Goal: Check status: Check status

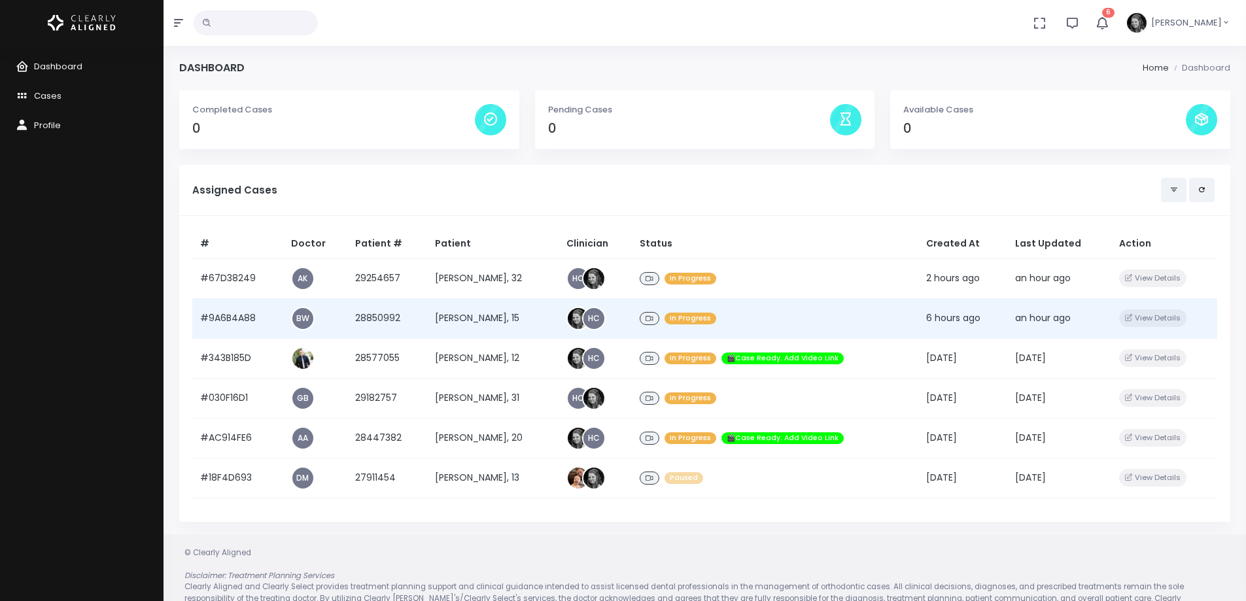
click at [226, 315] on td "#9A6B4A88" at bounding box center [237, 318] width 91 height 40
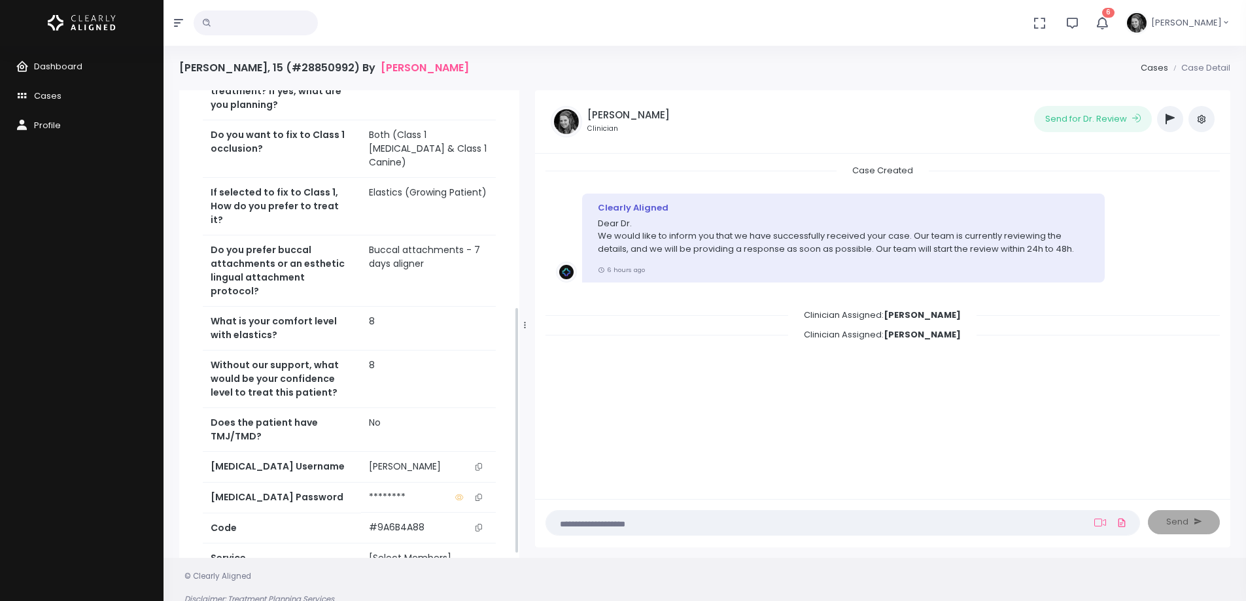
scroll to position [425, 0]
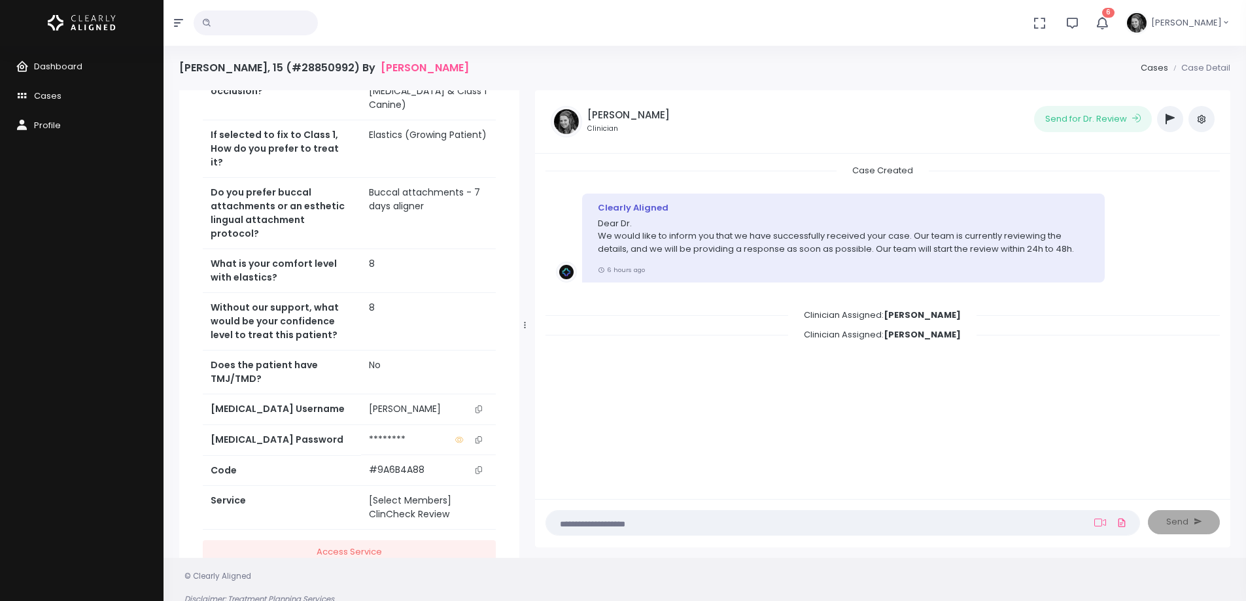
click at [481, 405] on icon "scrollable content" at bounding box center [478, 408] width 7 height 7
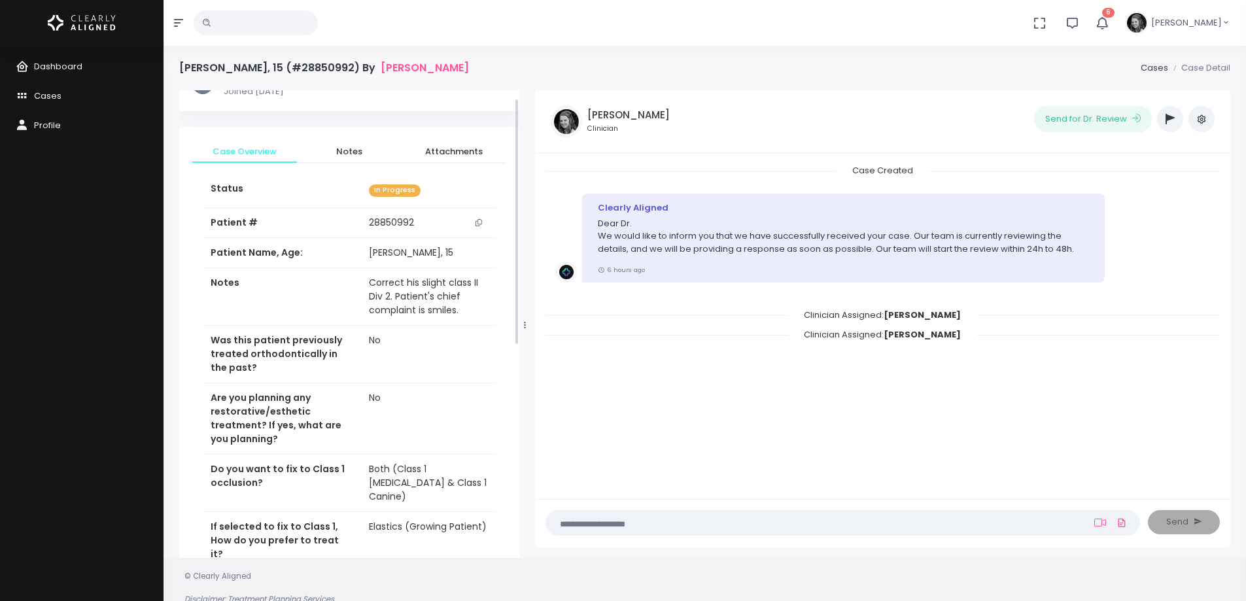
scroll to position [0, 0]
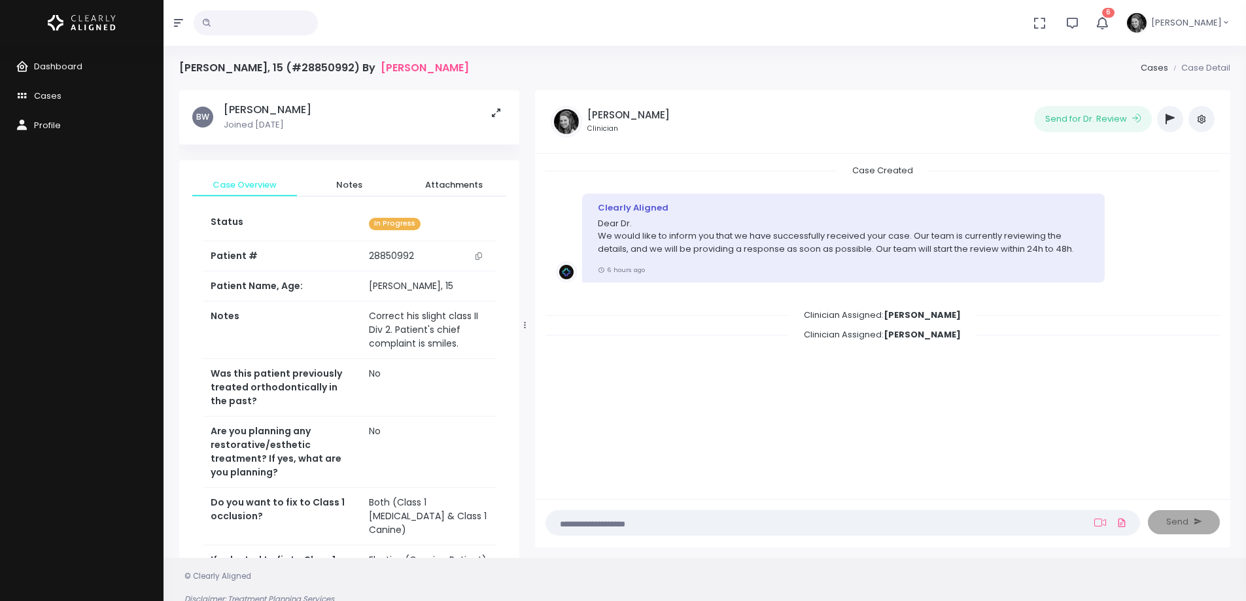
drag, startPoint x: 482, startPoint y: 256, endPoint x: 486, endPoint y: 262, distance: 7.1
click at [482, 256] on button "scrollable content" at bounding box center [478, 256] width 18 height 14
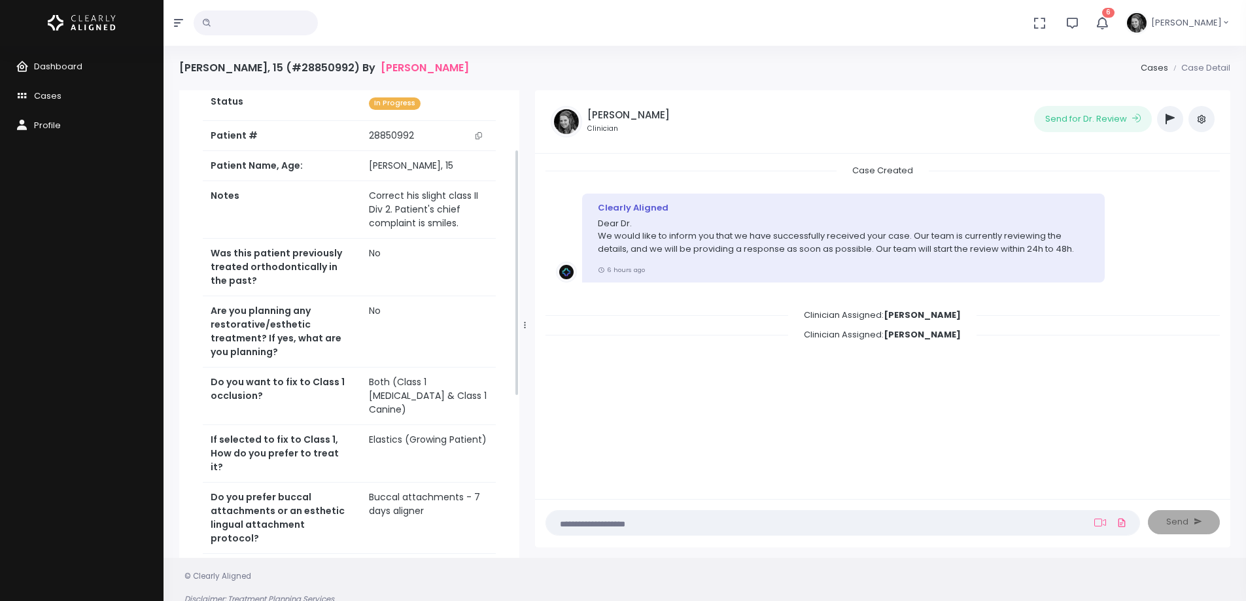
scroll to position [131, 0]
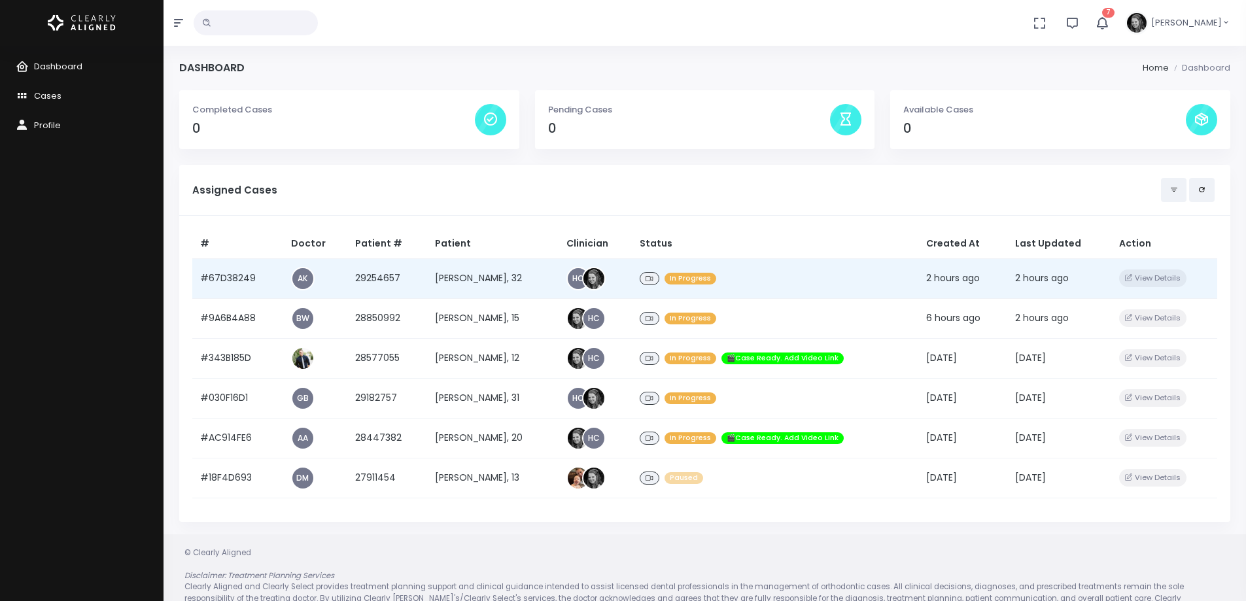
click at [208, 280] on td "#67D38249" at bounding box center [237, 278] width 91 height 40
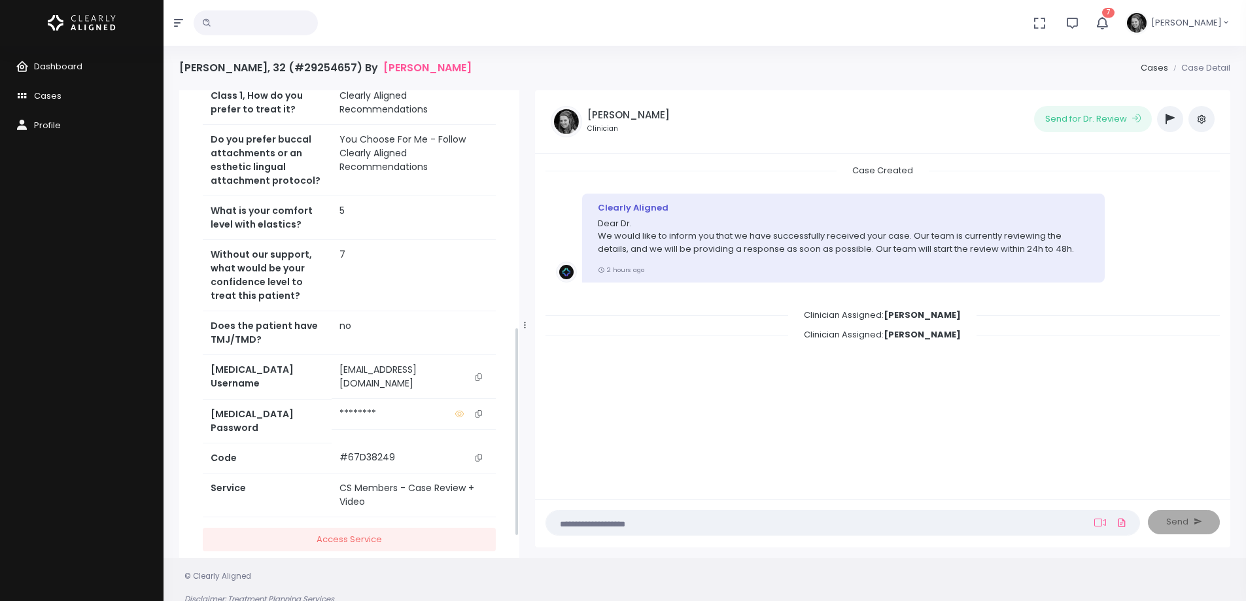
scroll to position [588, 0]
click at [478, 380] on icon "scrollable content" at bounding box center [478, 376] width 7 height 7
click at [1110, 23] on icon "button" at bounding box center [1102, 23] width 16 height 16
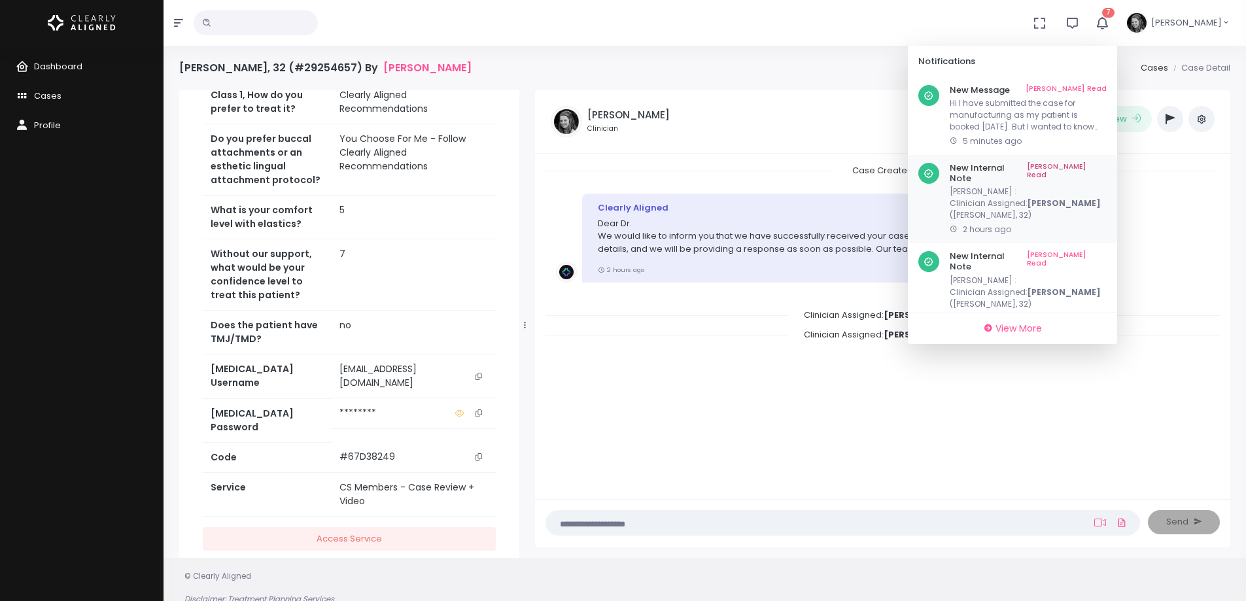
click at [1089, 167] on link "[PERSON_NAME] Read" at bounding box center [1067, 173] width 80 height 20
click at [1095, 165] on link "[PERSON_NAME] Read" at bounding box center [1067, 173] width 80 height 20
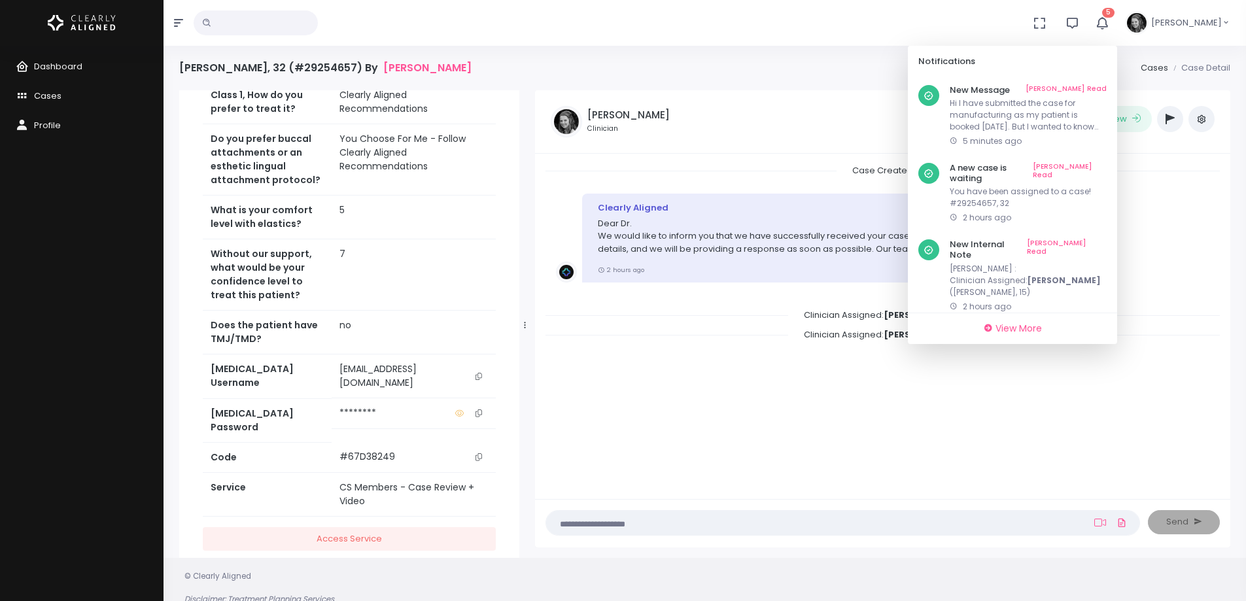
click at [1095, 165] on link "[PERSON_NAME] Read" at bounding box center [1069, 173] width 74 height 20
click at [1095, 165] on link "[PERSON_NAME] Read" at bounding box center [1067, 173] width 80 height 20
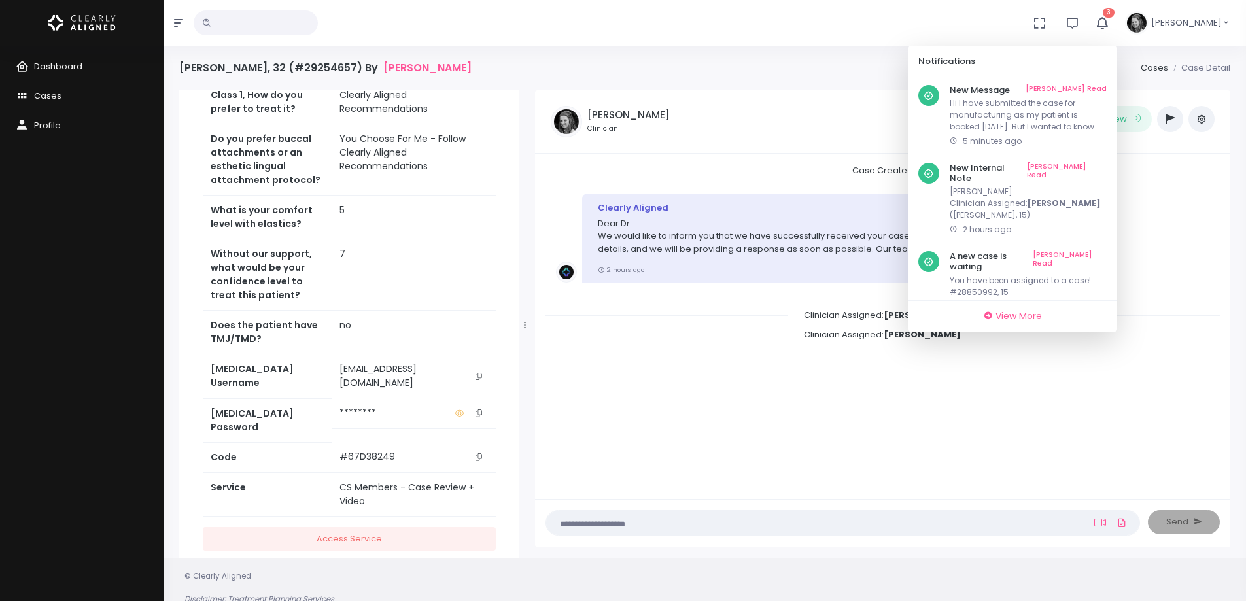
click at [1095, 165] on link "[PERSON_NAME] Read" at bounding box center [1067, 173] width 80 height 20
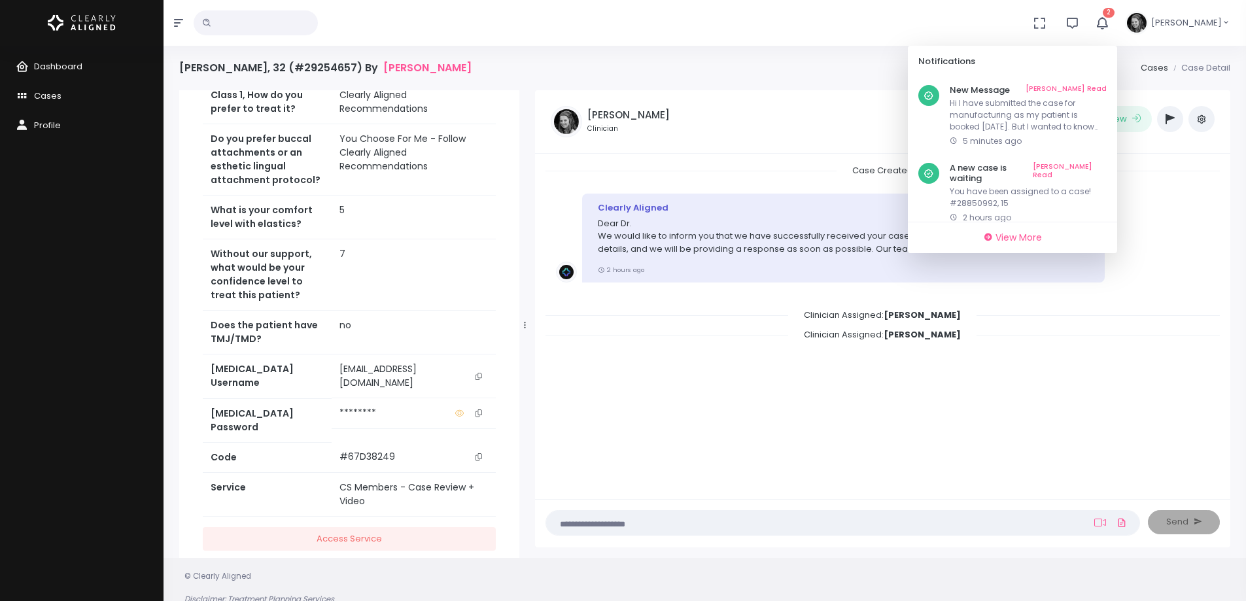
click at [1095, 165] on link "[PERSON_NAME] Read" at bounding box center [1069, 173] width 74 height 20
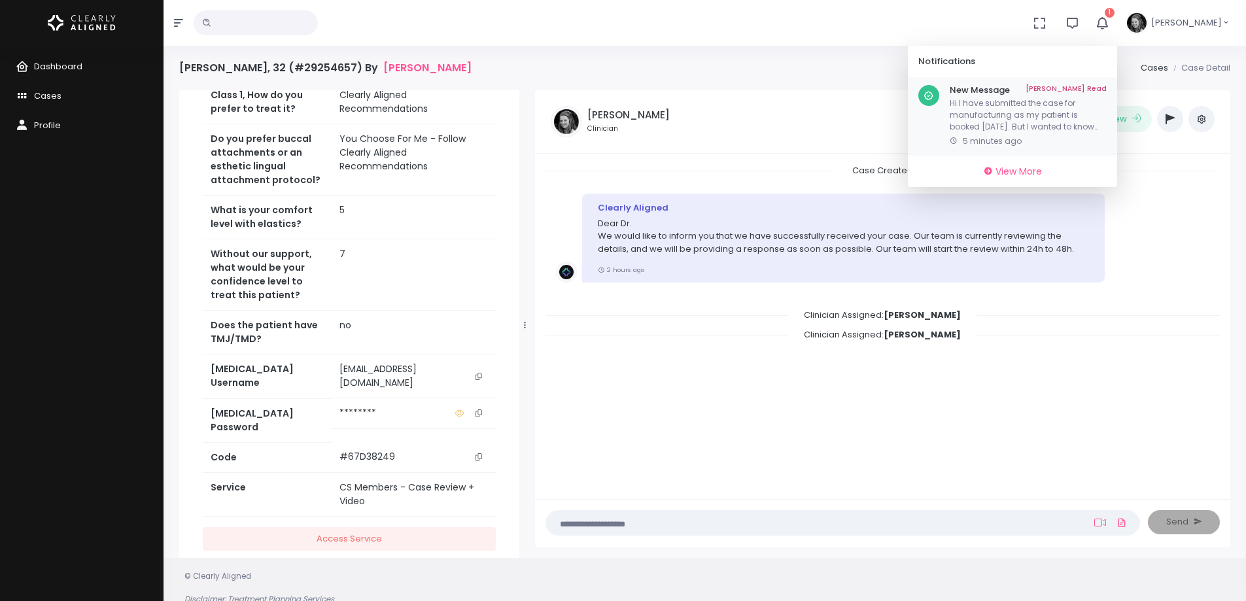
click at [1036, 130] on p "Hi I have submitted the case for manufacturing as my patient is booked [DATE]. …" at bounding box center [1027, 114] width 157 height 35
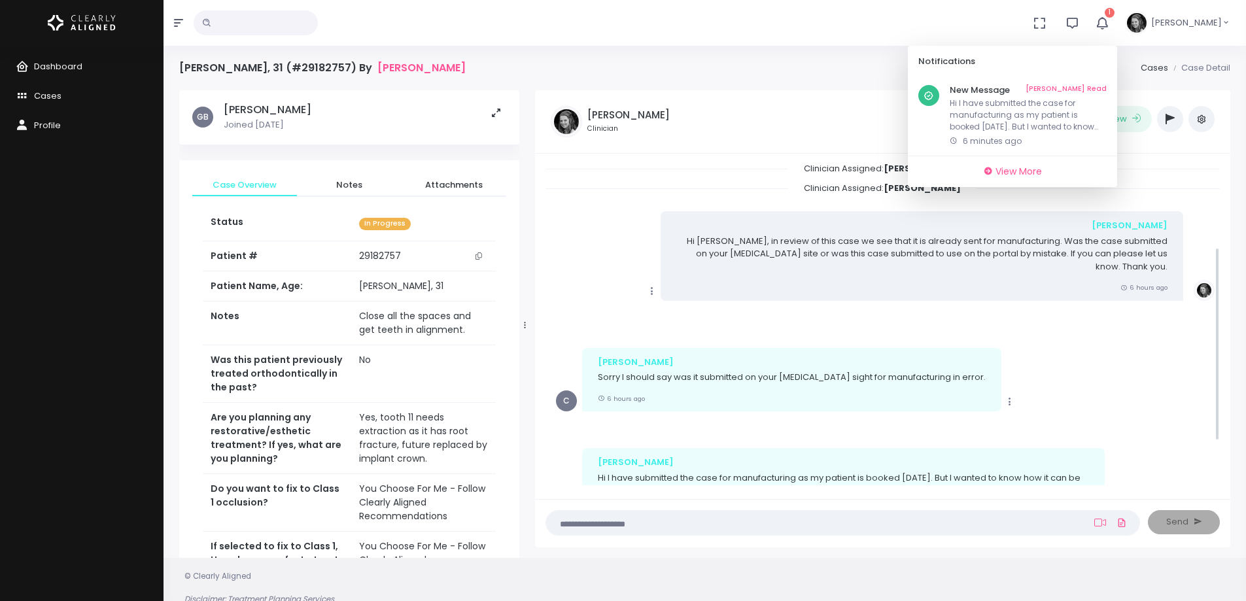
scroll to position [81, 0]
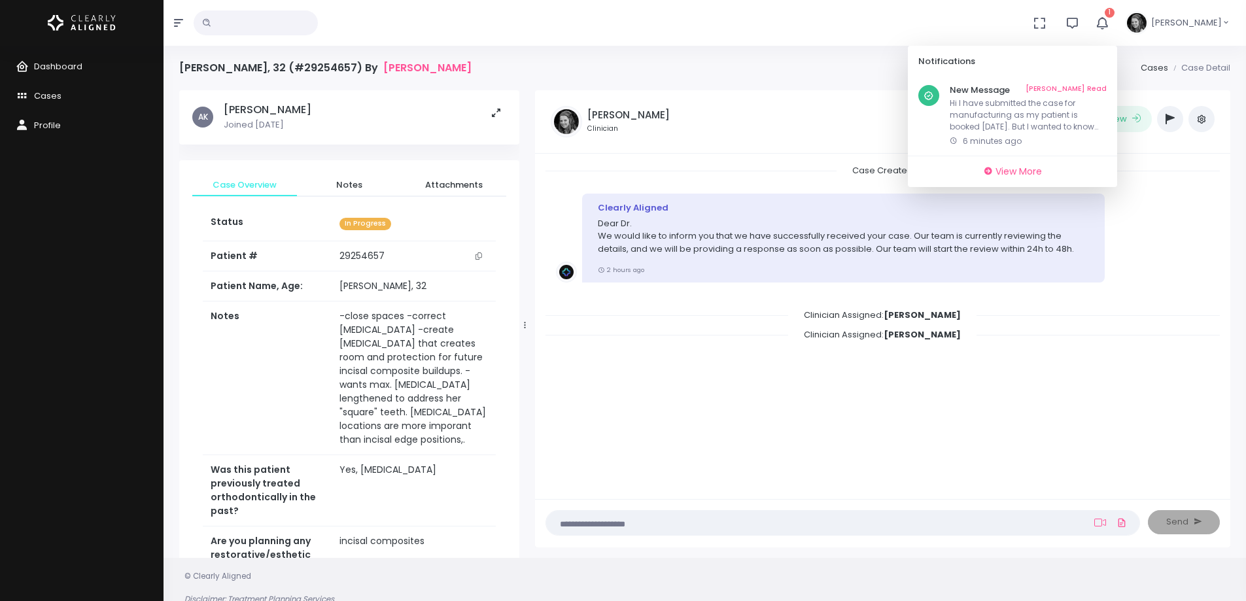
click at [481, 255] on icon "scrollable content" at bounding box center [478, 255] width 7 height 7
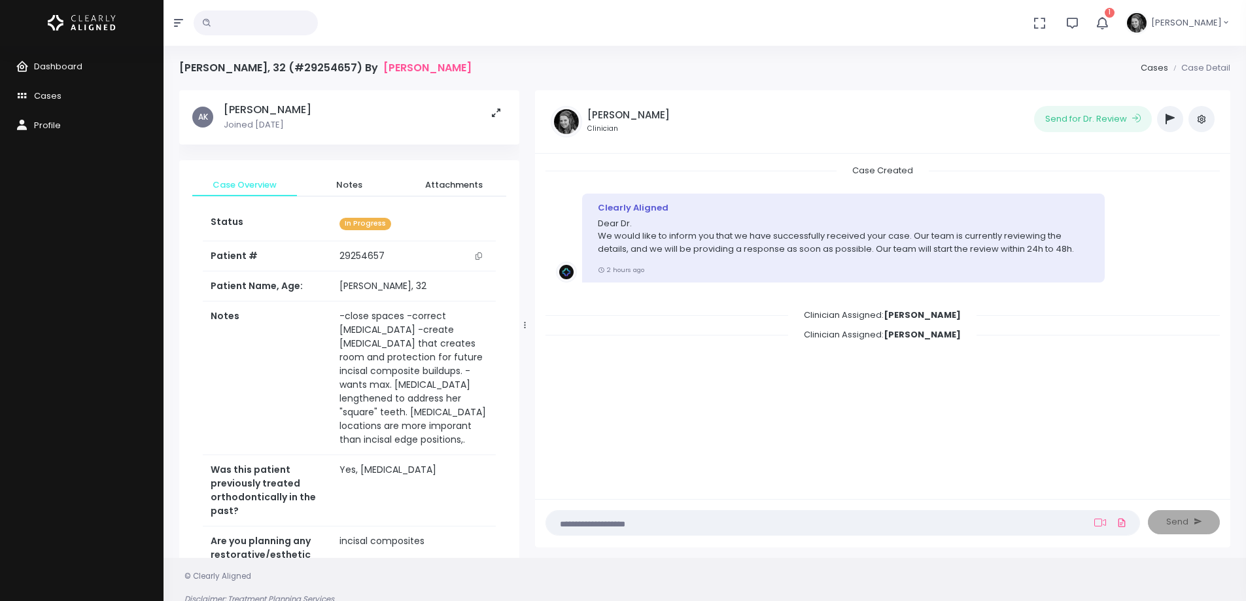
click at [59, 254] on div "Dashboard Cases Profile" at bounding box center [81, 323] width 163 height 555
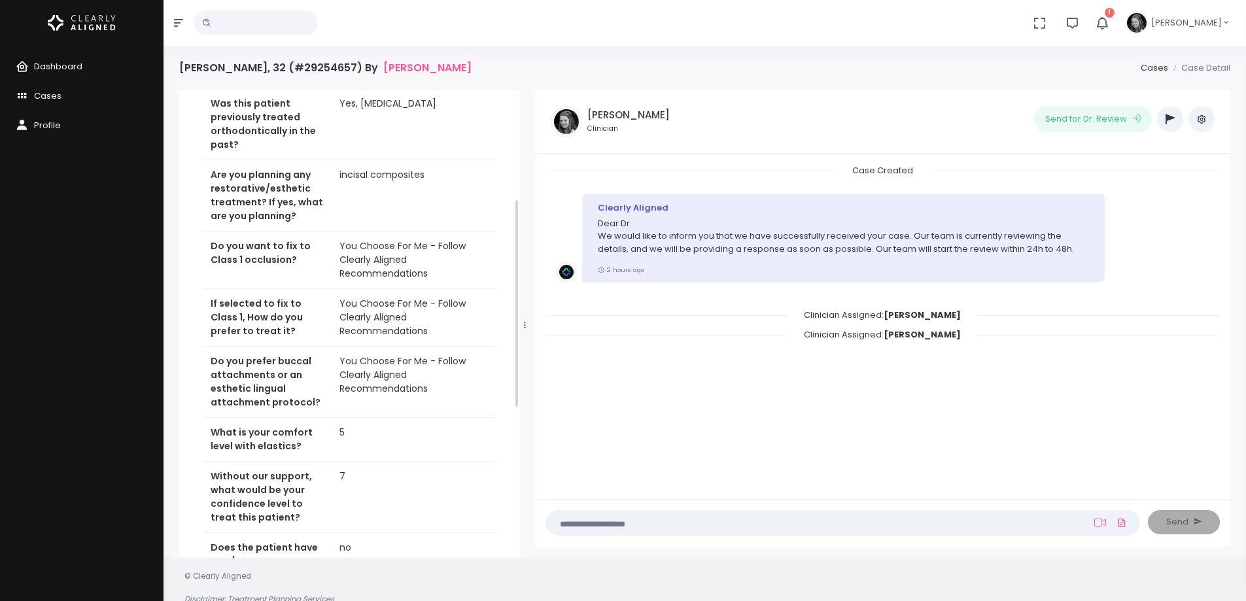
scroll to position [196, 0]
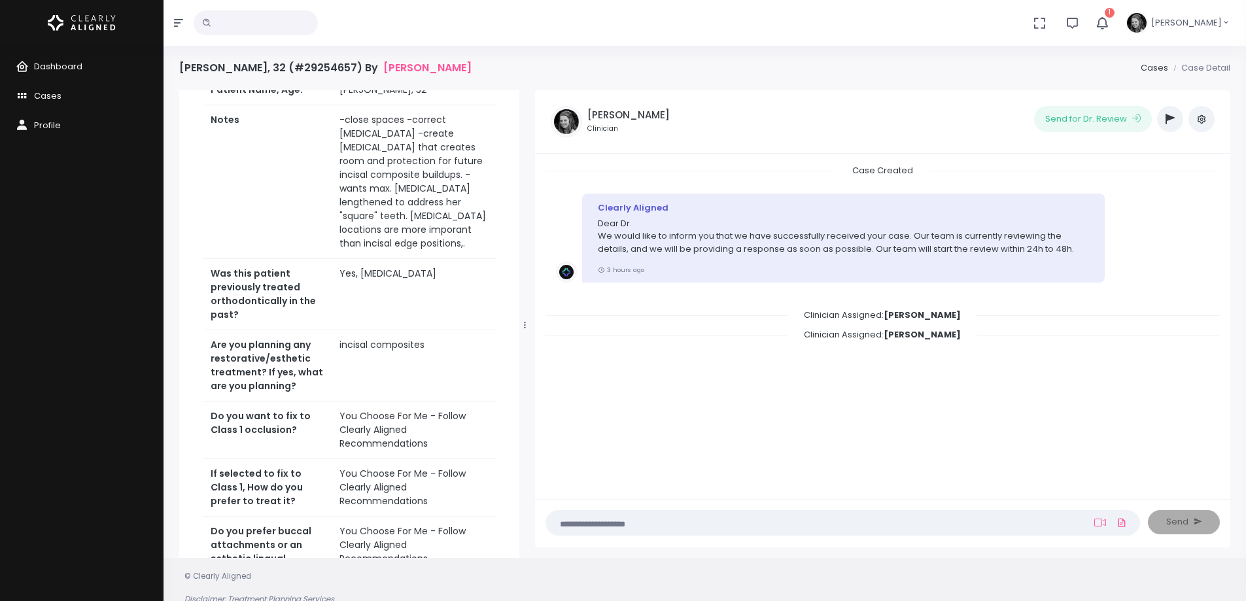
click at [100, 250] on div "Dashboard Cases Profile" at bounding box center [81, 323] width 163 height 555
click at [1110, 24] on icon "button" at bounding box center [1102, 23] width 16 height 16
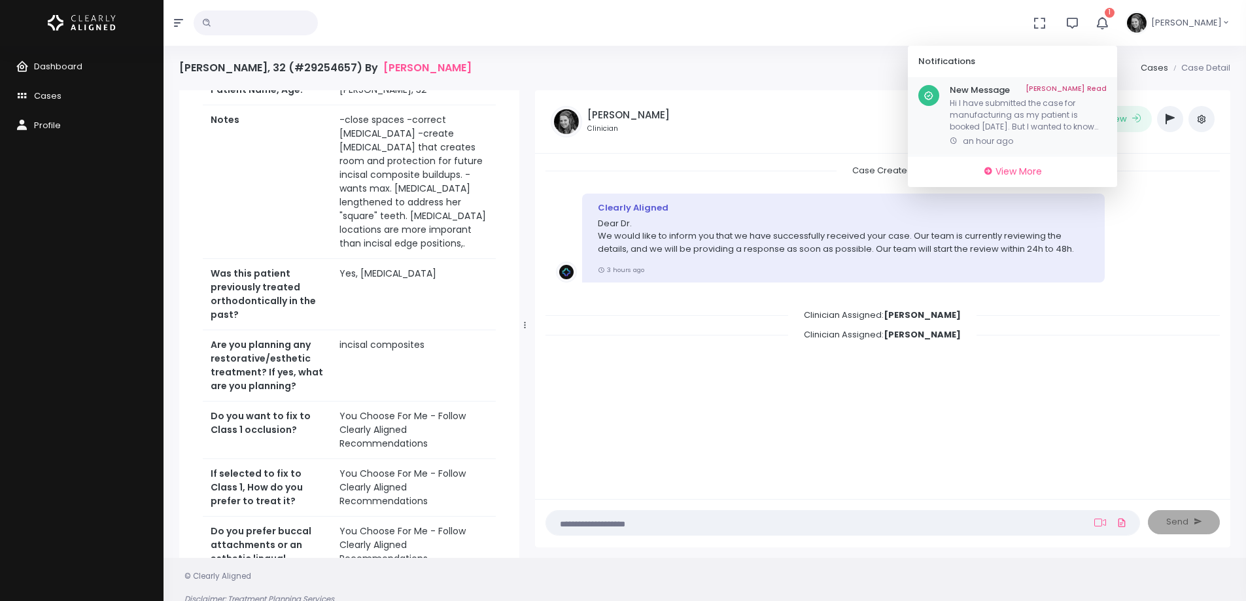
click at [1011, 110] on p "Hi I have submitted the case for manufacturing as my patient is booked [DATE]. …" at bounding box center [1027, 114] width 157 height 35
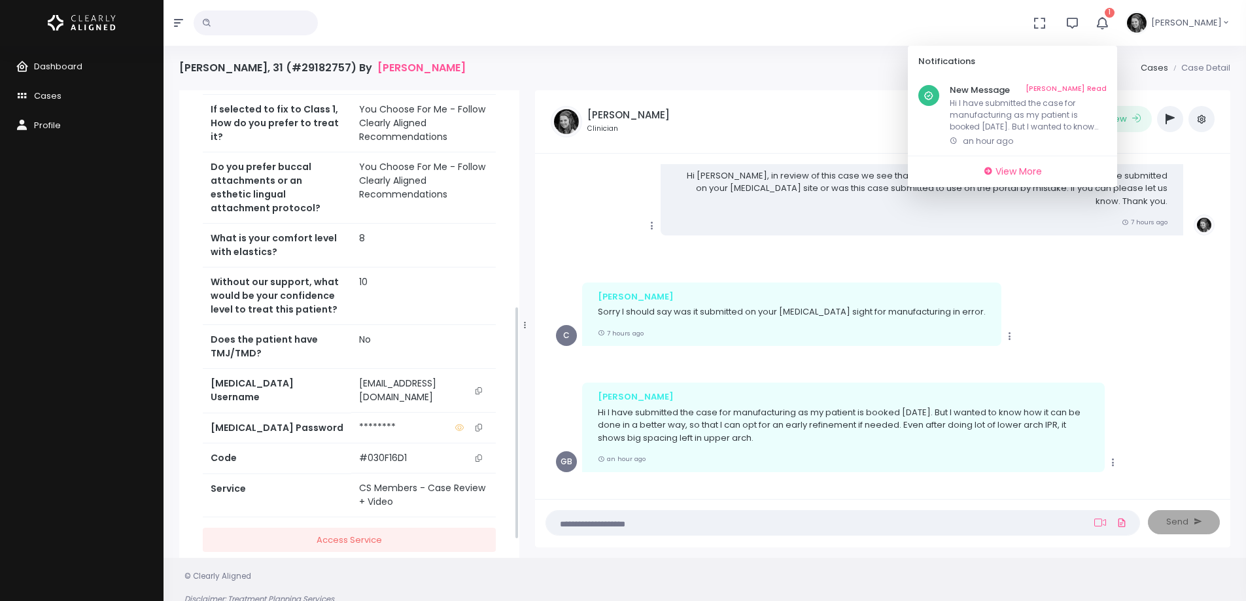
scroll to position [480, 0]
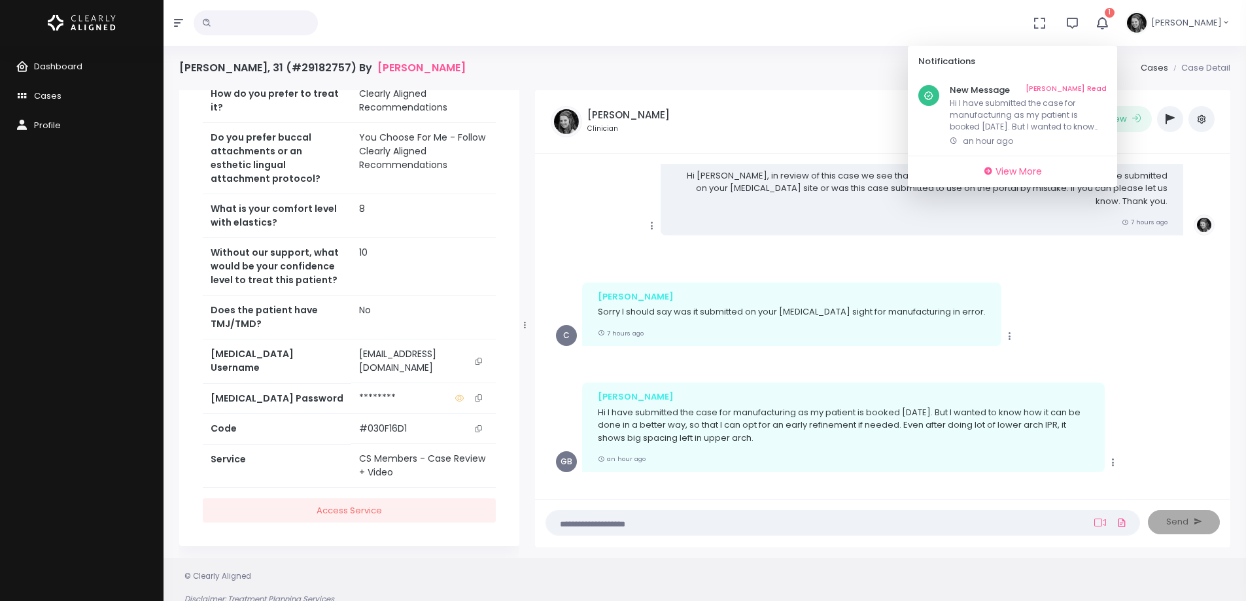
click at [475, 365] on icon "scrollable content" at bounding box center [478, 361] width 7 height 7
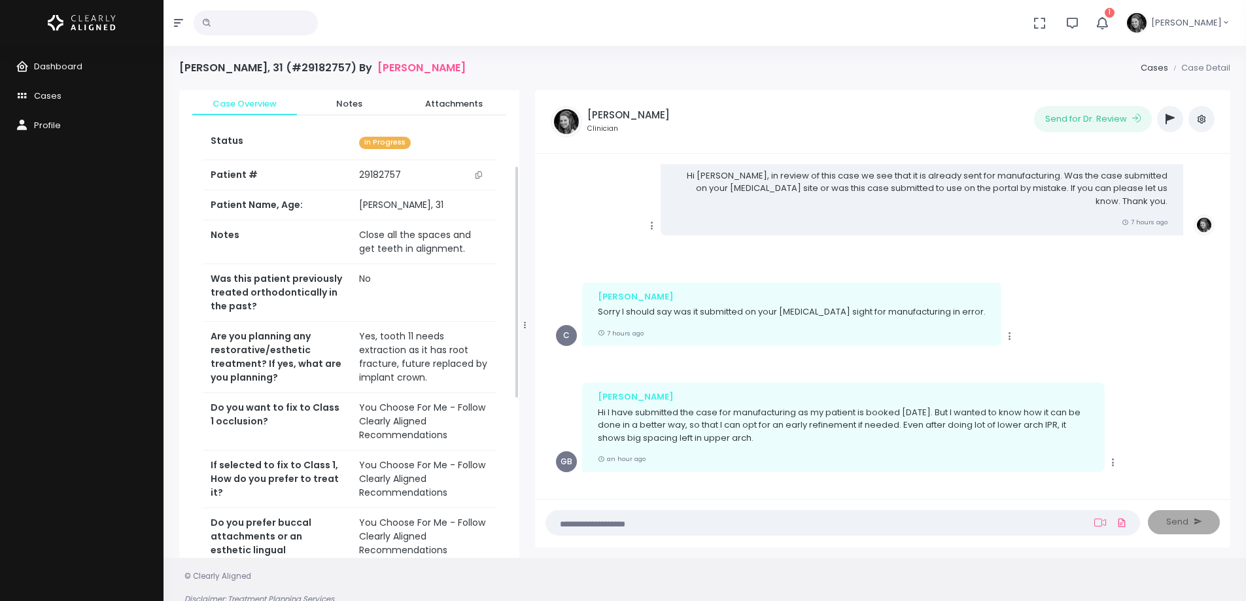
scroll to position [0, 0]
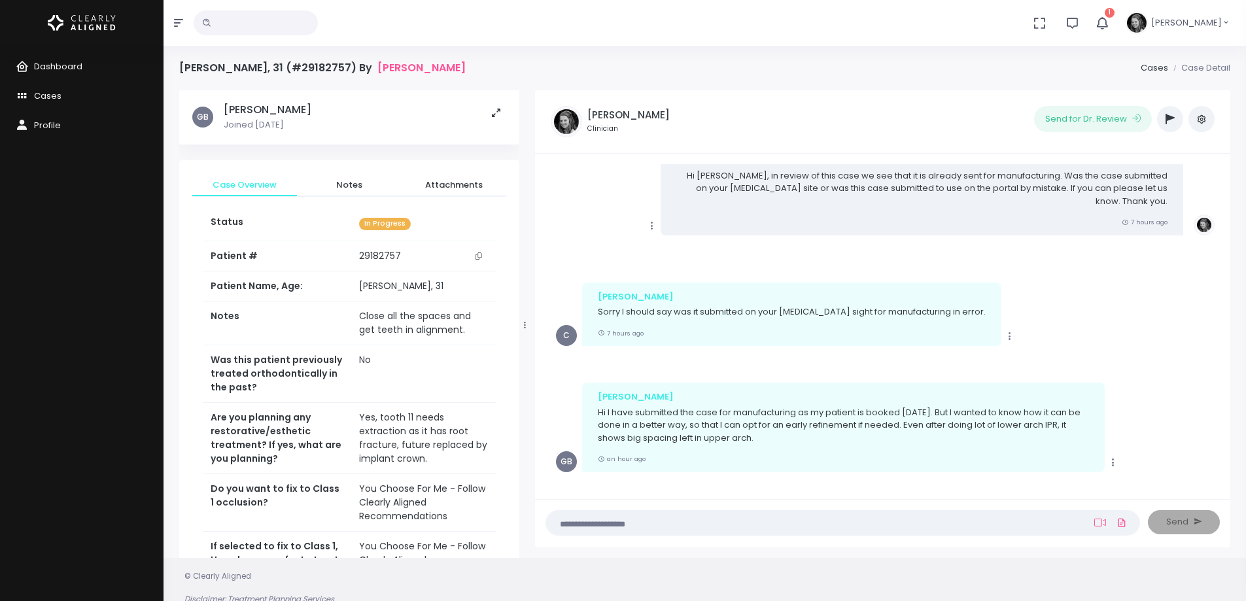
click at [477, 254] on icon "scrollable content" at bounding box center [478, 255] width 7 height 7
click at [86, 268] on div "Dashboard Cases Profile" at bounding box center [81, 323] width 163 height 555
click at [147, 222] on div "Dashboard Cases Profile" at bounding box center [81, 323] width 163 height 555
drag, startPoint x: 1006, startPoint y: 175, endPoint x: 765, endPoint y: 379, distance: 315.0
click at [1006, 175] on p "Hi [PERSON_NAME], in review of this case we see that it is already sent for man…" at bounding box center [921, 188] width 491 height 39
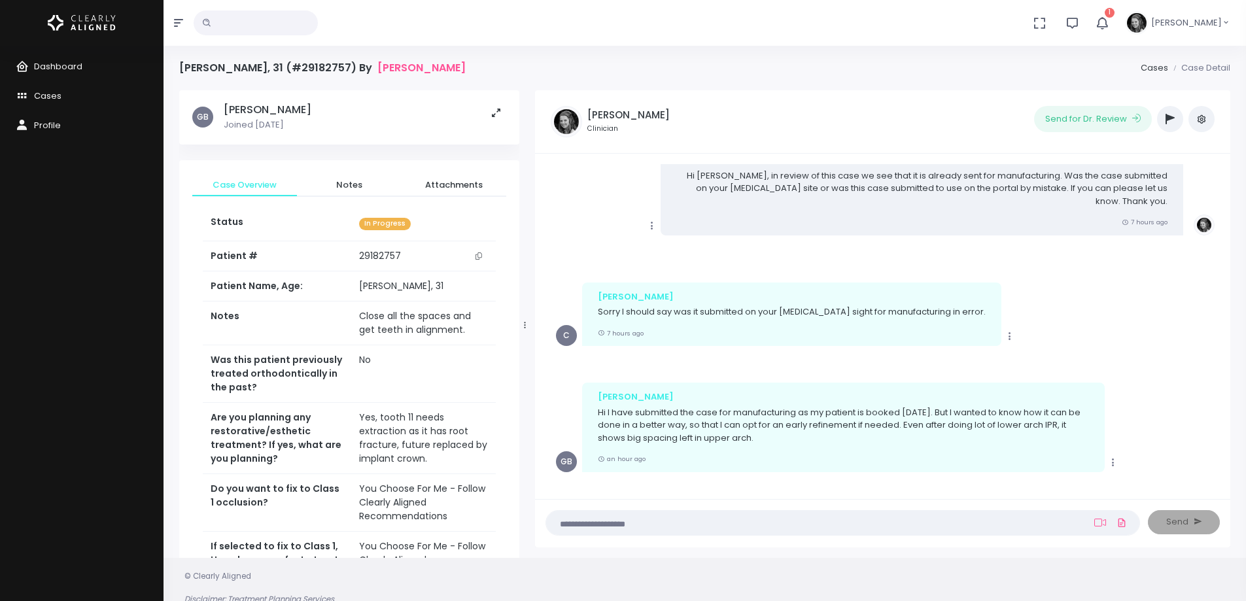
click at [84, 287] on div "Dashboard Cases Profile" at bounding box center [81, 323] width 163 height 555
click at [42, 60] on span "Dashboard" at bounding box center [58, 66] width 48 height 12
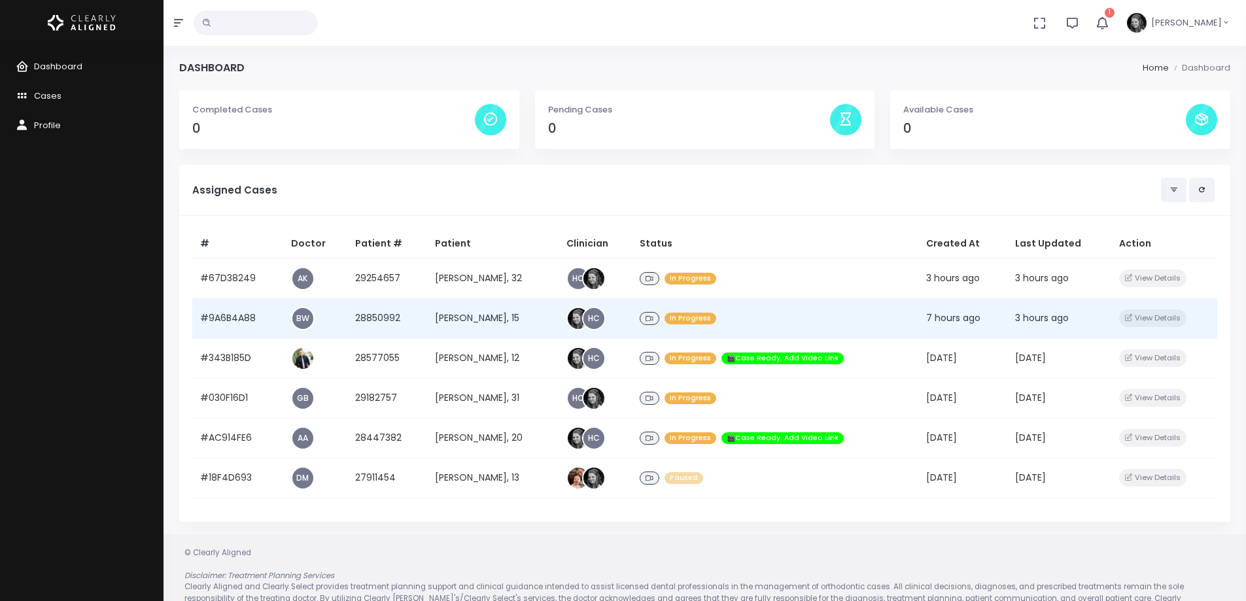
click at [236, 315] on td "#9A6B4A88" at bounding box center [237, 318] width 91 height 40
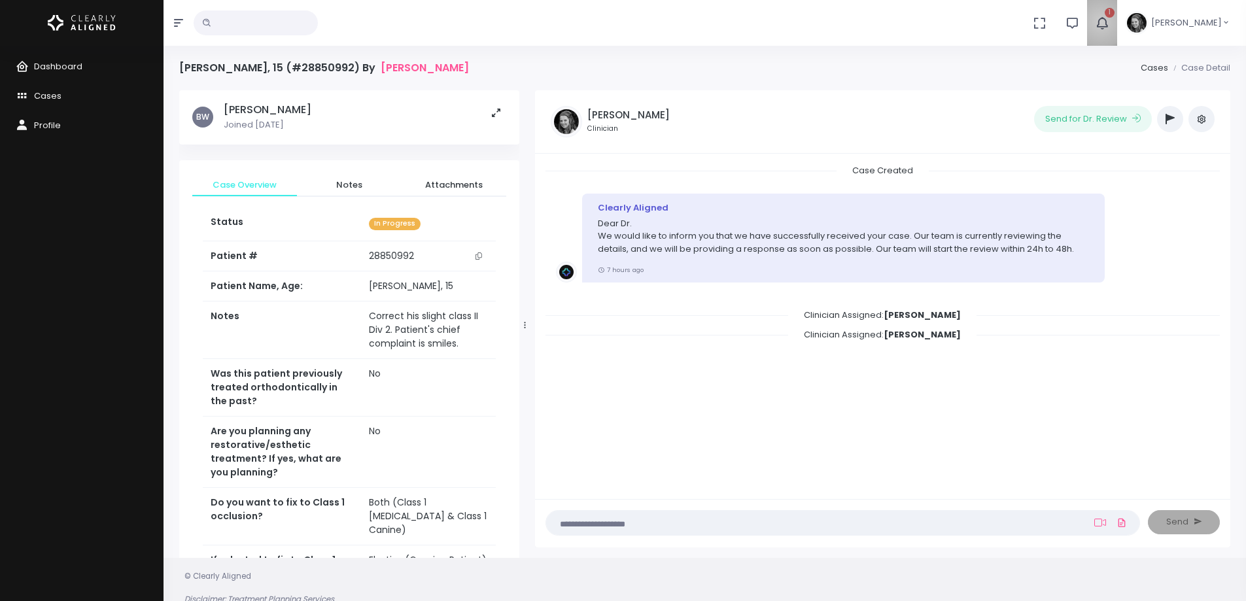
click at [1110, 22] on icon "button" at bounding box center [1102, 23] width 16 height 16
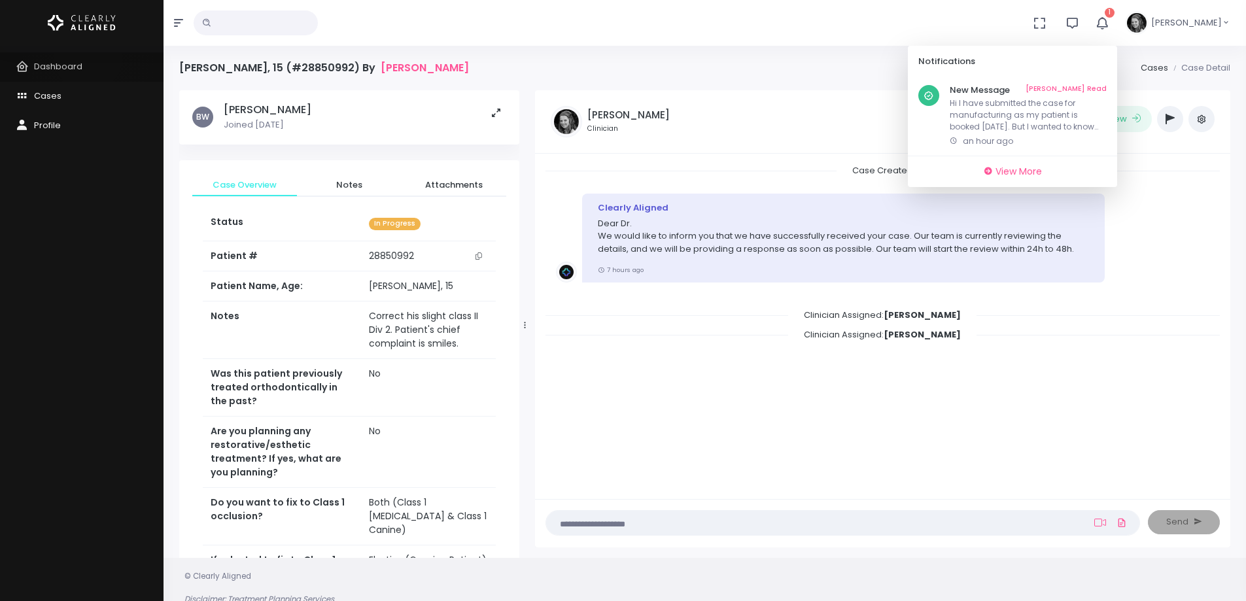
click at [88, 58] on link "Dashboard" at bounding box center [81, 66] width 163 height 29
